Goal: Connect with others: Connect with others

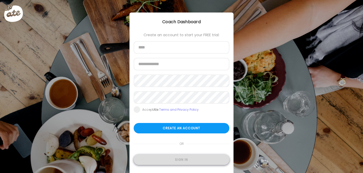
type input "**********"
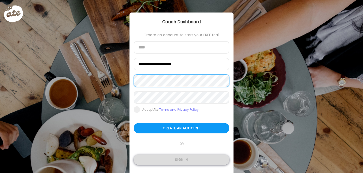
type input "**********"
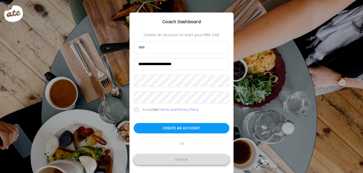
click at [188, 162] on div "Sign in" at bounding box center [182, 159] width 96 height 10
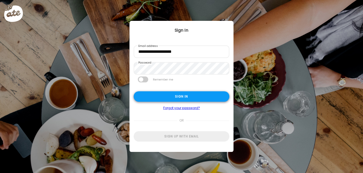
click at [178, 98] on div "Sign in" at bounding box center [182, 96] width 96 height 10
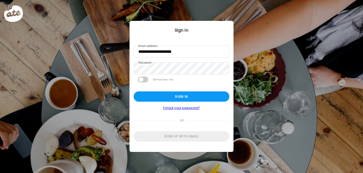
type textarea "**********"
type input "**********"
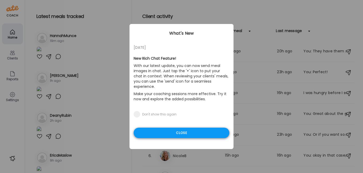
click at [152, 128] on div "Close" at bounding box center [182, 132] width 96 height 10
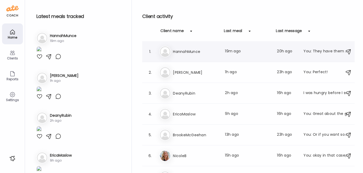
click at [183, 51] on h3 "HannahMunce" at bounding box center [196, 51] width 46 height 6
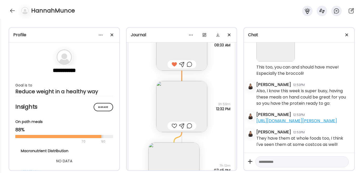
scroll to position [4789, 0]
click at [171, 106] on img at bounding box center [181, 106] width 51 height 51
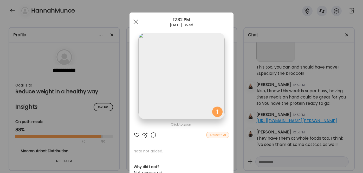
click at [134, 134] on div at bounding box center [137, 135] width 6 height 6
click at [133, 20] on div at bounding box center [136, 22] width 10 height 10
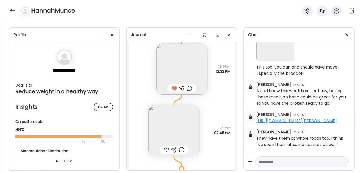
scroll to position [4834, 0]
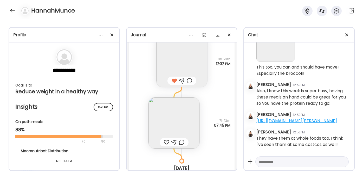
click at [169, 127] on img at bounding box center [174, 122] width 51 height 51
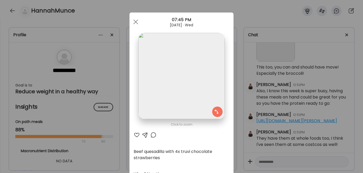
click at [134, 135] on div at bounding box center [137, 135] width 6 height 6
click at [133, 20] on span at bounding box center [135, 22] width 5 height 5
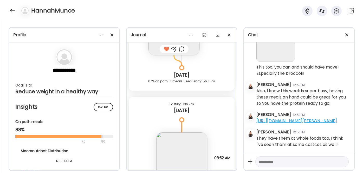
scroll to position [4984, 0]
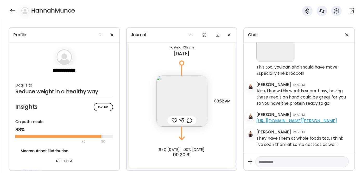
click at [172, 122] on div at bounding box center [174, 120] width 5 height 6
click at [14, 11] on div at bounding box center [12, 11] width 8 height 8
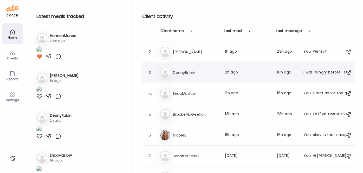
scroll to position [0, 0]
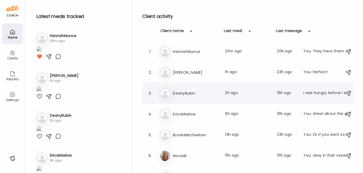
click at [180, 92] on h3 "DeanyRubin" at bounding box center [196, 93] width 46 height 6
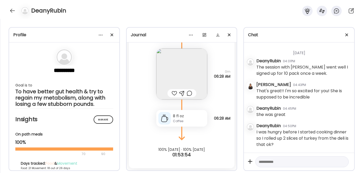
scroll to position [2114, 0]
click at [275, 163] on textarea at bounding box center [297, 161] width 77 height 6
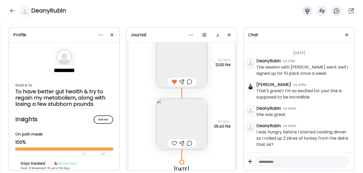
scroll to position [5836, 0]
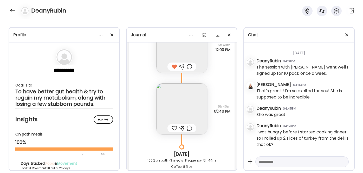
click at [275, 159] on textarea at bounding box center [297, 161] width 77 height 6
type textarea "**********"
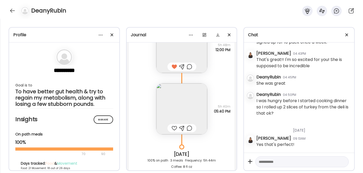
scroll to position [2146, 0]
click at [266, 162] on textarea at bounding box center [297, 161] width 77 height 6
click at [264, 162] on textarea at bounding box center [297, 161] width 77 height 6
type textarea "**********"
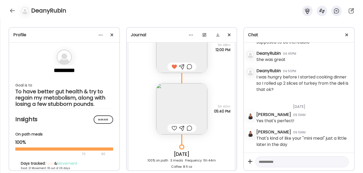
scroll to position [2169, 0]
click at [270, 158] on textarea at bounding box center [297, 161] width 77 height 6
type textarea "**********"
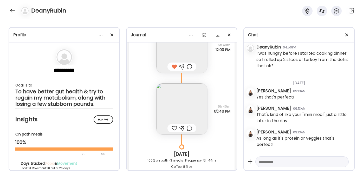
scroll to position [2193, 0]
click at [157, 99] on img at bounding box center [181, 108] width 51 height 51
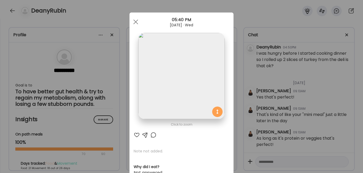
click at [136, 135] on div at bounding box center [137, 135] width 6 height 6
click at [134, 21] on span at bounding box center [135, 22] width 5 height 5
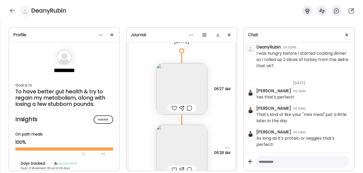
scroll to position [5991, 0]
click at [173, 94] on img at bounding box center [181, 88] width 51 height 51
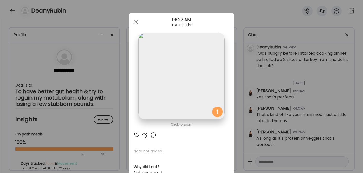
click at [136, 135] on div at bounding box center [137, 135] width 6 height 6
click at [135, 22] on div at bounding box center [136, 22] width 10 height 10
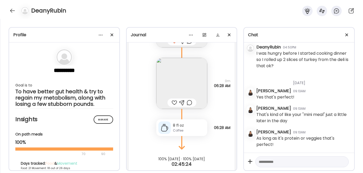
click at [172, 103] on div at bounding box center [174, 102] width 5 height 6
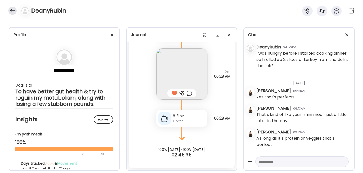
click at [10, 11] on div at bounding box center [12, 11] width 8 height 8
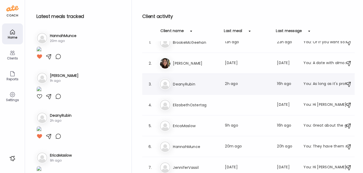
scroll to position [9, 0]
click at [190, 101] on div "El ElizabethOstertag Last message: [DATE] You: Hi [PERSON_NAME]! So glad we’re …" at bounding box center [249, 104] width 180 height 11
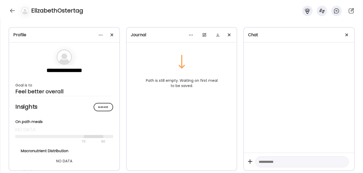
scroll to position [0, 0]
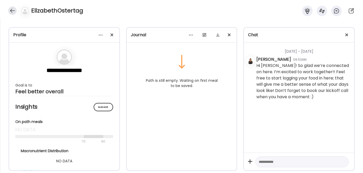
click at [13, 11] on div at bounding box center [12, 11] width 8 height 8
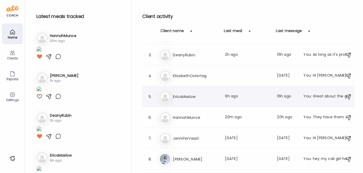
scroll to position [45, 0]
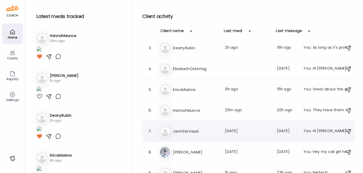
click at [181, 130] on h3 "JenniferVassil" at bounding box center [196, 131] width 46 height 6
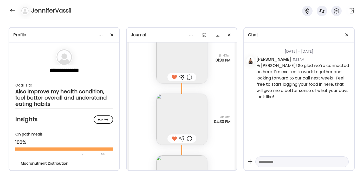
scroll to position [573, 0]
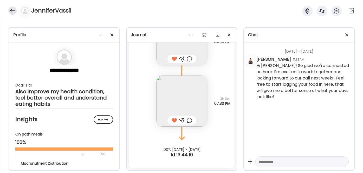
click at [14, 12] on div at bounding box center [12, 11] width 8 height 8
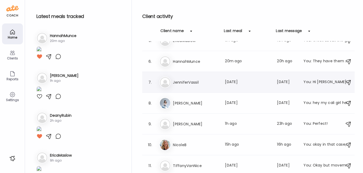
scroll to position [95, 0]
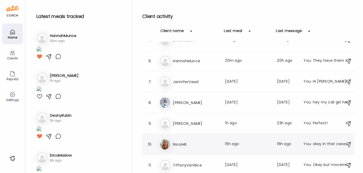
click at [178, 142] on h3 "NicoleB" at bounding box center [196, 144] width 46 height 6
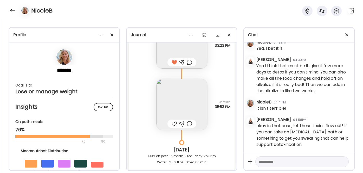
scroll to position [2876, 0]
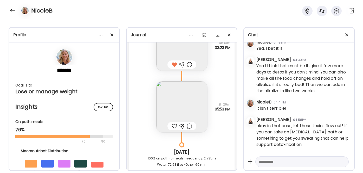
click at [180, 106] on img at bounding box center [181, 106] width 51 height 51
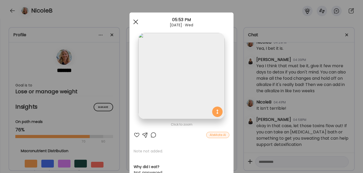
click at [136, 20] on span at bounding box center [135, 22] width 5 height 5
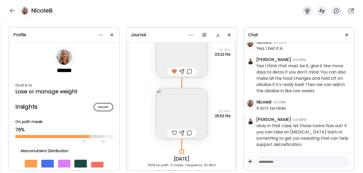
scroll to position [2870, 0]
click at [172, 132] on div at bounding box center [174, 132] width 5 height 6
click at [179, 132] on div at bounding box center [181, 132] width 5 height 6
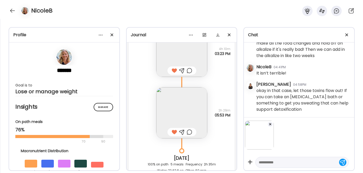
click at [276, 164] on textarea at bounding box center [297, 162] width 77 height 6
type textarea "**********"
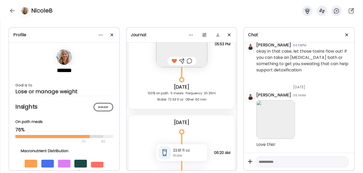
scroll to position [3003, 0]
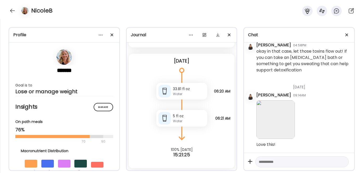
click at [271, 119] on img at bounding box center [276, 119] width 39 height 39
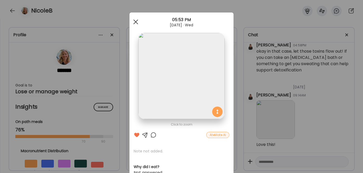
click at [134, 20] on div at bounding box center [136, 22] width 10 height 10
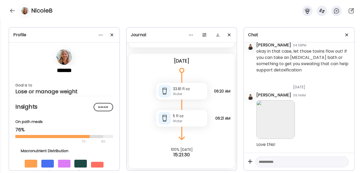
click at [274, 162] on textarea at bounding box center [297, 161] width 77 height 6
click at [12, 11] on div at bounding box center [12, 11] width 8 height 8
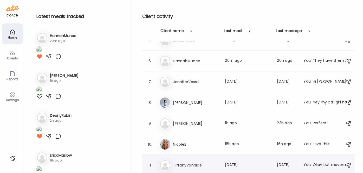
click at [188, 166] on h3 "TiffanyVanNice" at bounding box center [196, 165] width 46 height 6
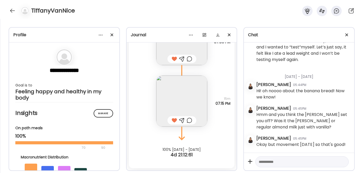
scroll to position [6265, 0]
click at [11, 8] on div at bounding box center [12, 11] width 8 height 8
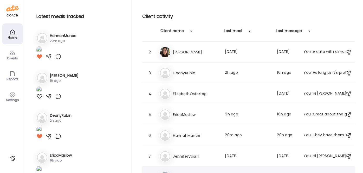
scroll to position [0, 0]
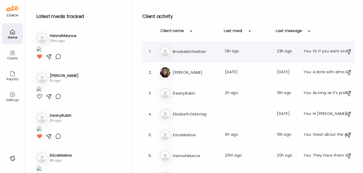
click at [195, 53] on h3 "BrookeMcGeehan" at bounding box center [196, 51] width 46 height 6
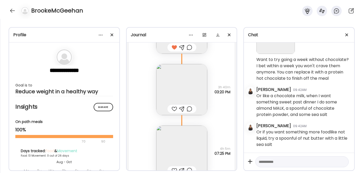
scroll to position [3454, 0]
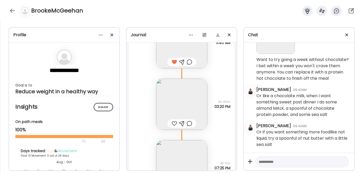
click at [173, 108] on img at bounding box center [181, 104] width 51 height 51
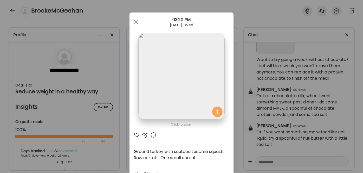
click at [135, 135] on div at bounding box center [137, 135] width 6 height 6
click at [132, 22] on div at bounding box center [136, 22] width 10 height 10
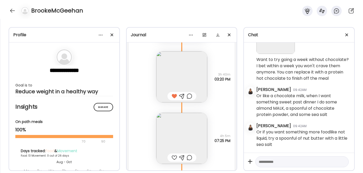
scroll to position [3496, 0]
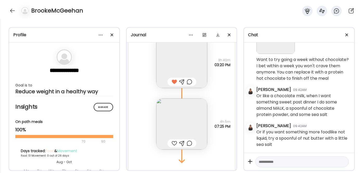
click at [184, 120] on img at bounding box center [181, 123] width 51 height 51
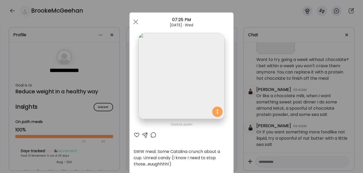
click at [136, 135] on div at bounding box center [137, 135] width 6 height 6
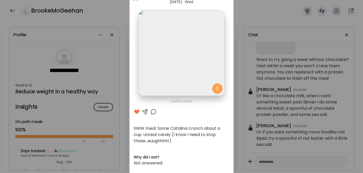
scroll to position [34, 0]
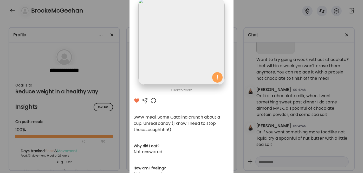
click at [143, 99] on div at bounding box center [145, 100] width 6 height 6
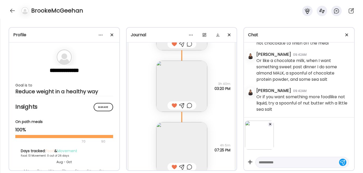
scroll to position [3498, 0]
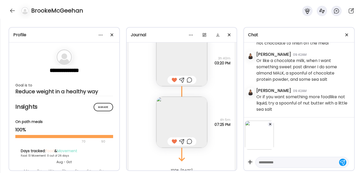
click at [265, 163] on textarea at bounding box center [297, 162] width 77 height 6
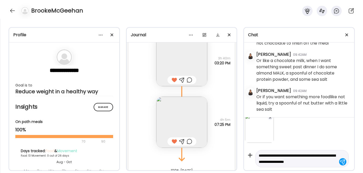
scroll to position [13, 0]
type textarea "**********"
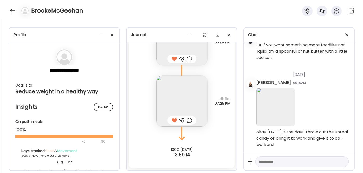
scroll to position [3519, 0]
click at [12, 10] on div at bounding box center [12, 11] width 8 height 8
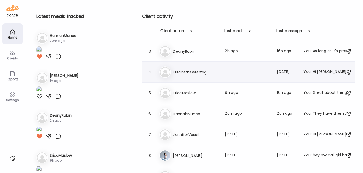
scroll to position [64, 0]
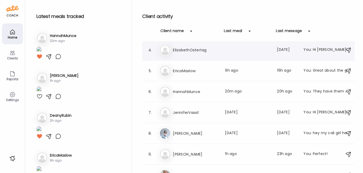
click at [189, 72] on h3 "EricaMaslow" at bounding box center [196, 71] width 46 height 6
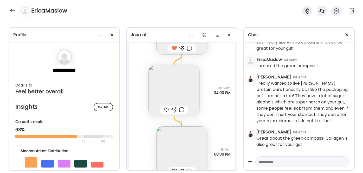
scroll to position [2080, 0]
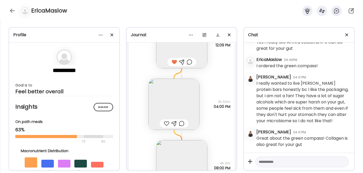
click at [164, 103] on img at bounding box center [174, 104] width 51 height 51
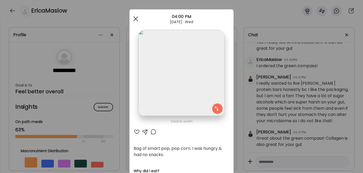
scroll to position [3, 0]
click at [133, 16] on div at bounding box center [136, 18] width 10 height 10
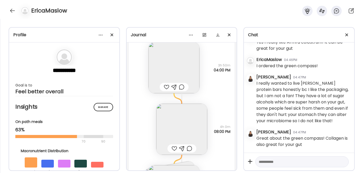
scroll to position [2129, 0]
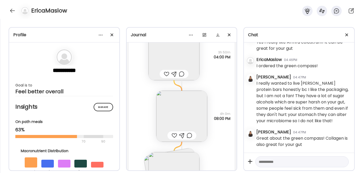
click at [172, 113] on img at bounding box center [181, 116] width 51 height 51
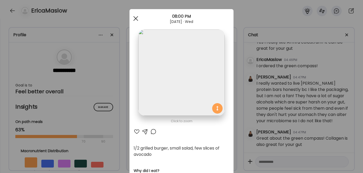
click at [136, 17] on div at bounding box center [136, 18] width 10 height 10
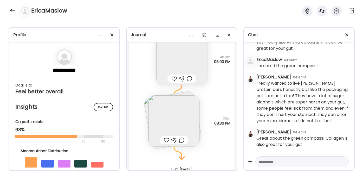
scroll to position [2193, 0]
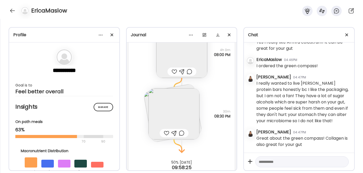
click at [169, 117] on img at bounding box center [174, 113] width 51 height 51
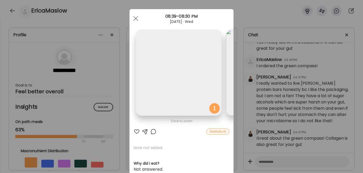
scroll to position [0, 85]
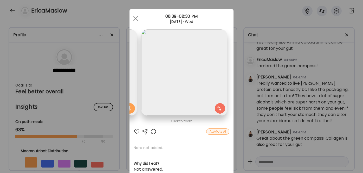
drag, startPoint x: 141, startPoint y: 72, endPoint x: 208, endPoint y: 75, distance: 67.2
click at [208, 75] on img at bounding box center [184, 72] width 86 height 86
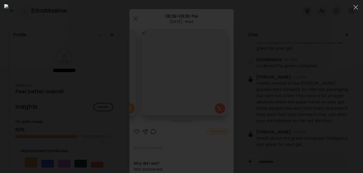
click at [95, 44] on div at bounding box center [181, 86] width 355 height 164
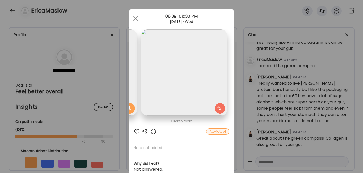
click at [133, 56] on img at bounding box center [94, 72] width 86 height 86
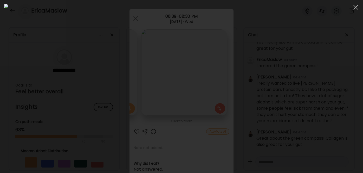
click at [90, 44] on div at bounding box center [181, 86] width 355 height 164
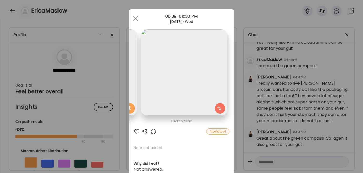
scroll to position [2, 0]
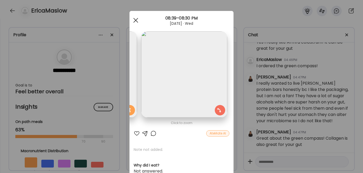
click at [133, 16] on div at bounding box center [136, 20] width 10 height 10
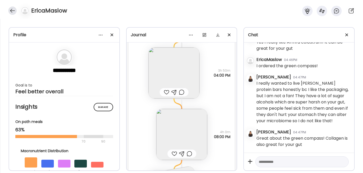
scroll to position [2105, 0]
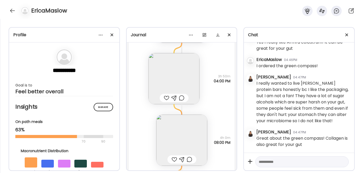
click at [162, 80] on img at bounding box center [174, 78] width 51 height 51
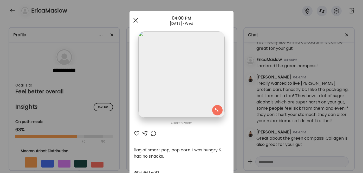
click at [136, 20] on div at bounding box center [136, 20] width 10 height 10
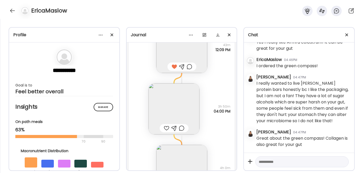
scroll to position [2075, 0]
click at [174, 129] on div at bounding box center [173, 128] width 5 height 6
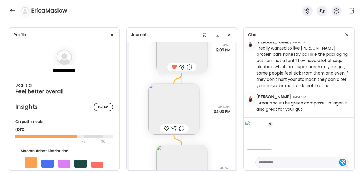
click at [266, 161] on textarea at bounding box center [297, 162] width 77 height 6
paste textarea "**********"
type textarea "**********"
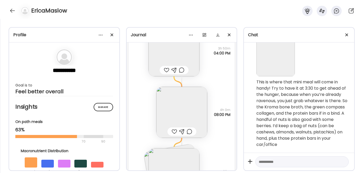
scroll to position [2133, 0]
click at [165, 106] on img at bounding box center [181, 111] width 51 height 51
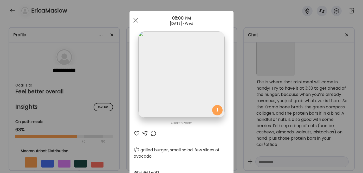
click at [135, 133] on div at bounding box center [137, 133] width 6 height 6
click at [133, 22] on div at bounding box center [136, 20] width 10 height 10
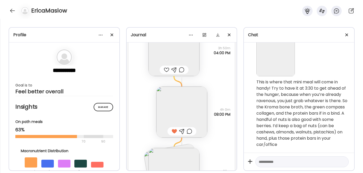
scroll to position [2167, 0]
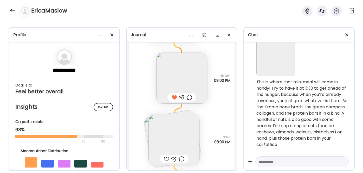
click at [144, 123] on img at bounding box center [172, 138] width 59 height 59
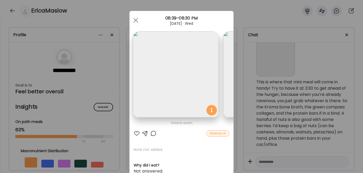
scroll to position [0, 0]
click at [133, 19] on span at bounding box center [135, 20] width 5 height 5
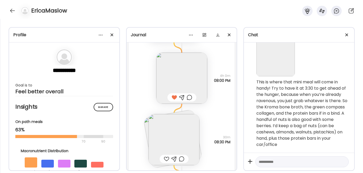
click at [276, 161] on textarea at bounding box center [297, 161] width 77 height 6
click at [267, 161] on textarea at bounding box center [297, 161] width 77 height 6
click at [266, 162] on textarea at bounding box center [297, 161] width 77 height 6
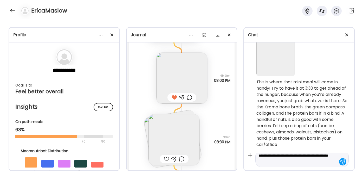
type textarea "**********"
click at [288, 162] on textarea "**********" at bounding box center [297, 158] width 77 height 12
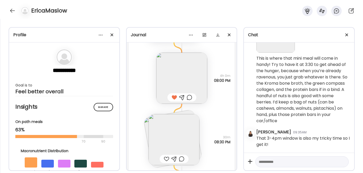
scroll to position [1005, 0]
click at [277, 160] on textarea at bounding box center [297, 161] width 77 height 6
